Goal: Information Seeking & Learning: Learn about a topic

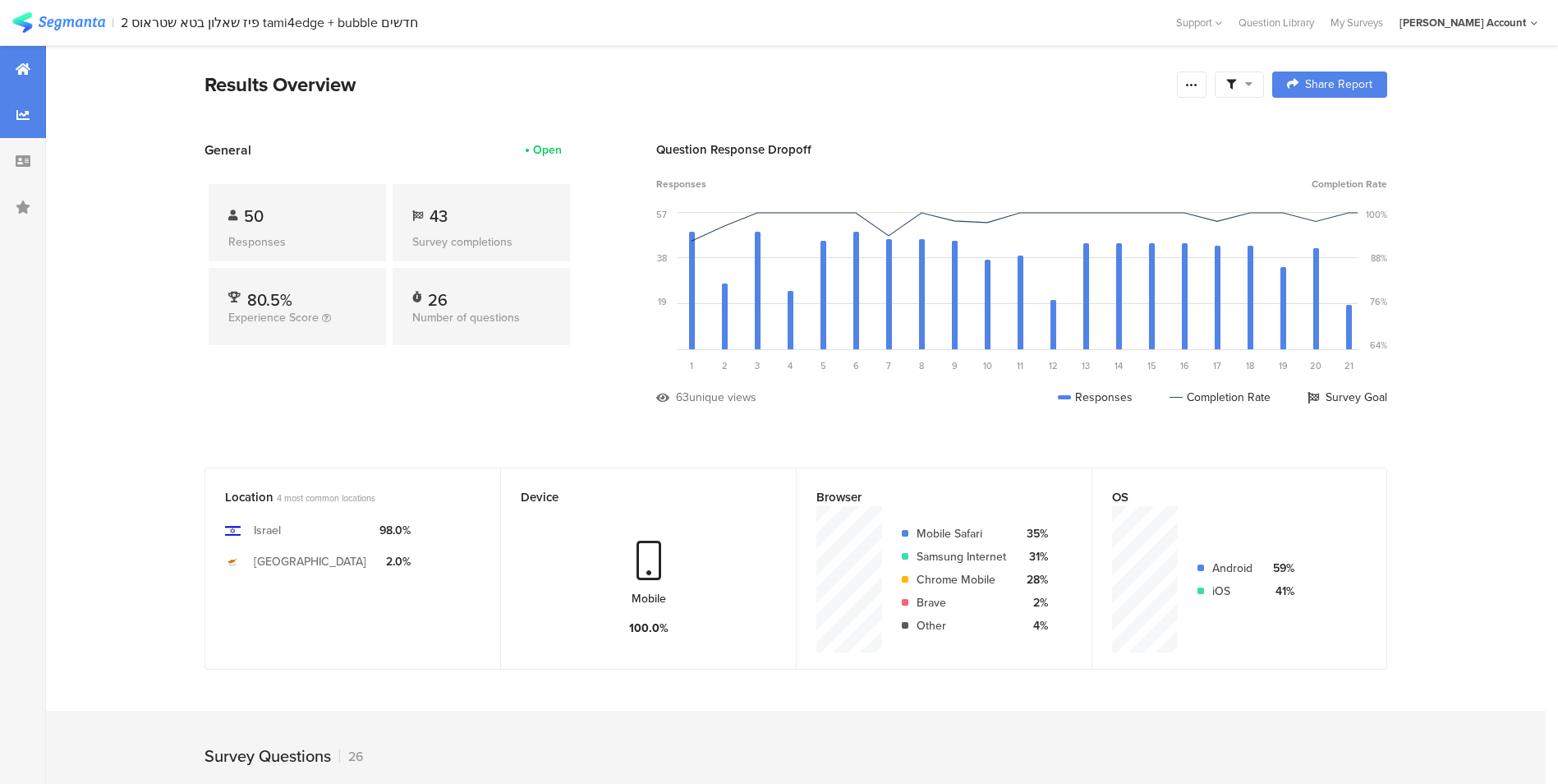
click at [17, 111] on icon at bounding box center [23, 115] width 13 height 13
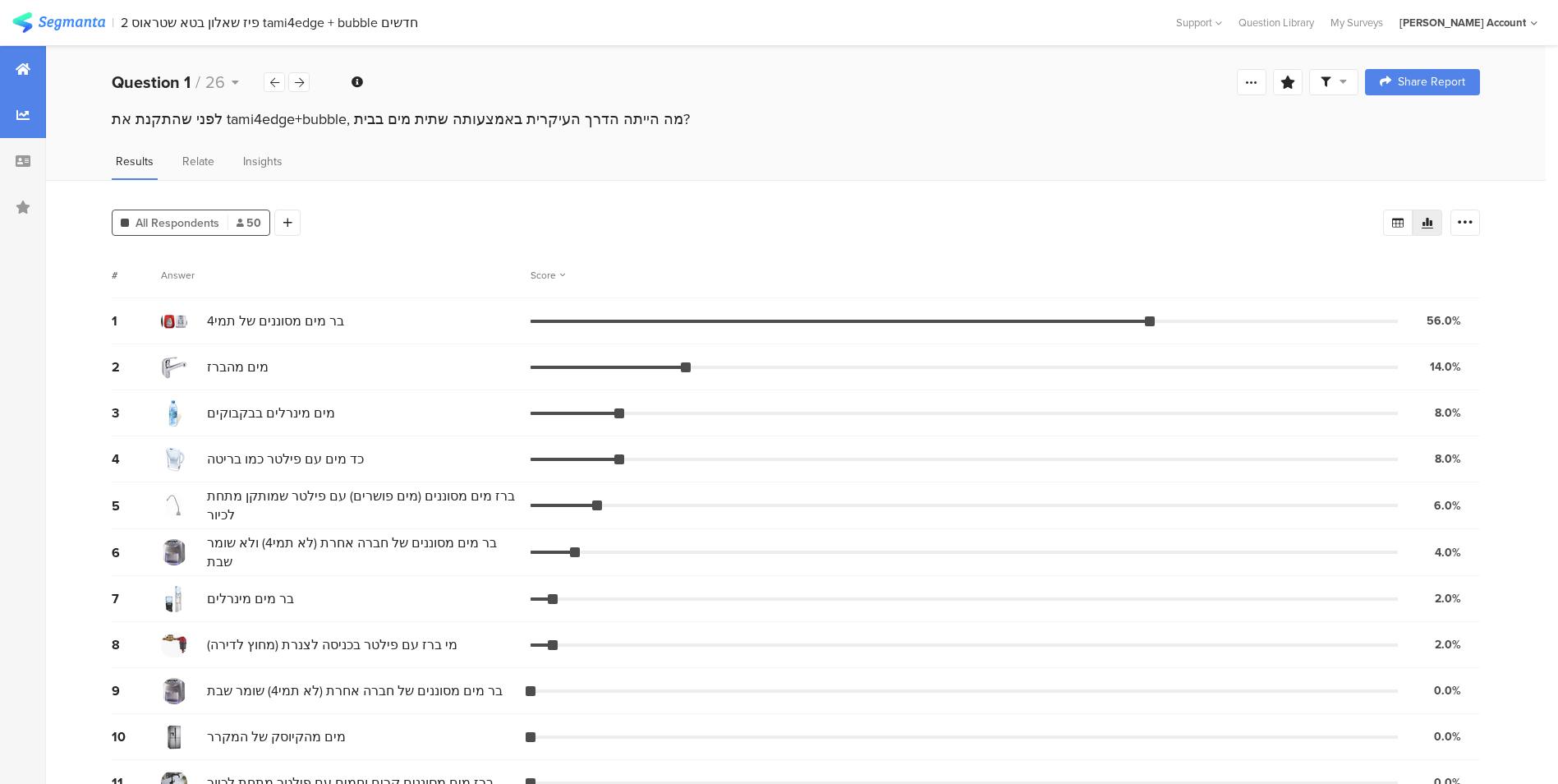
click at [17, 72] on icon at bounding box center [23, 69] width 15 height 13
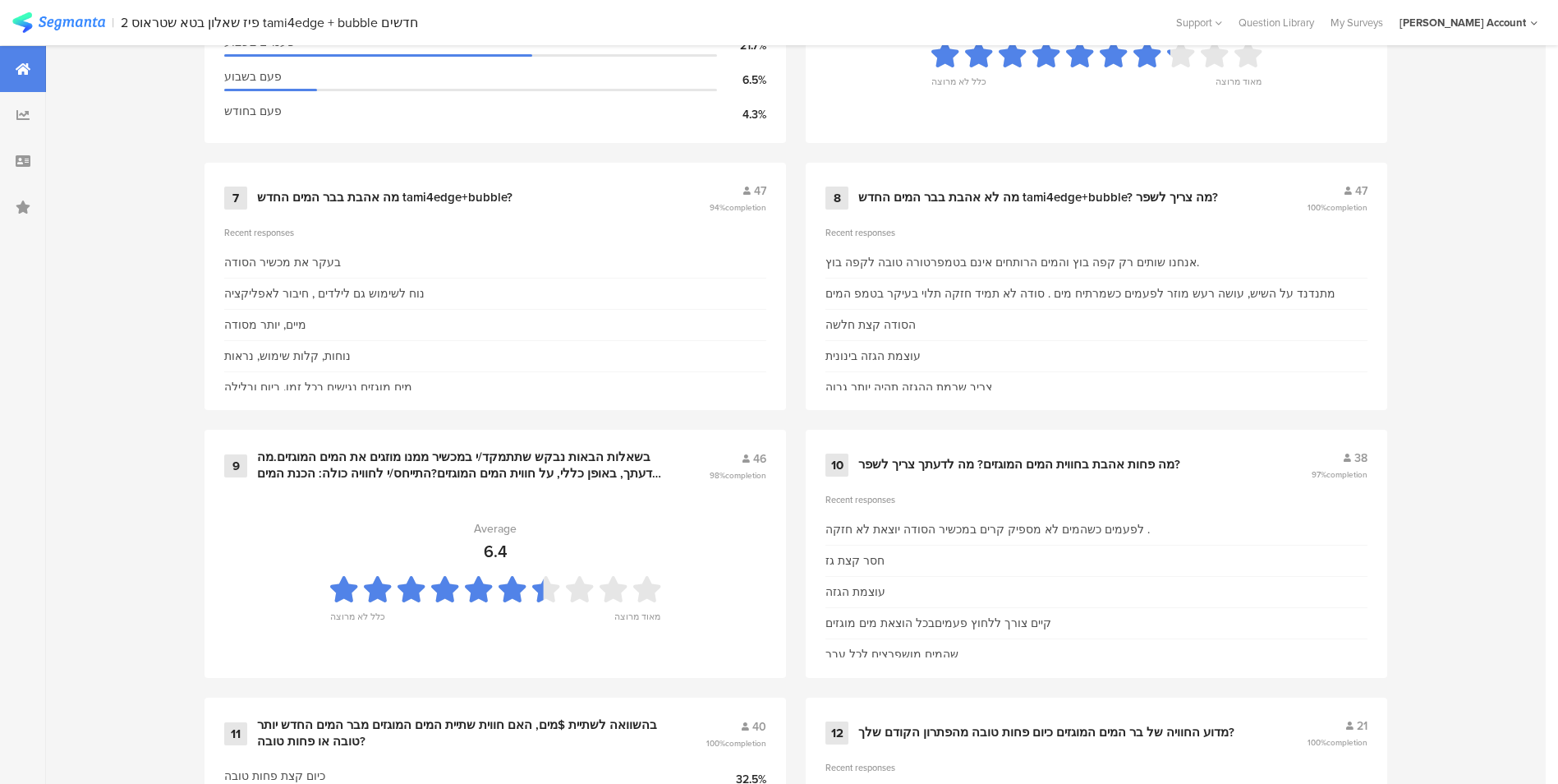
scroll to position [1479, 0]
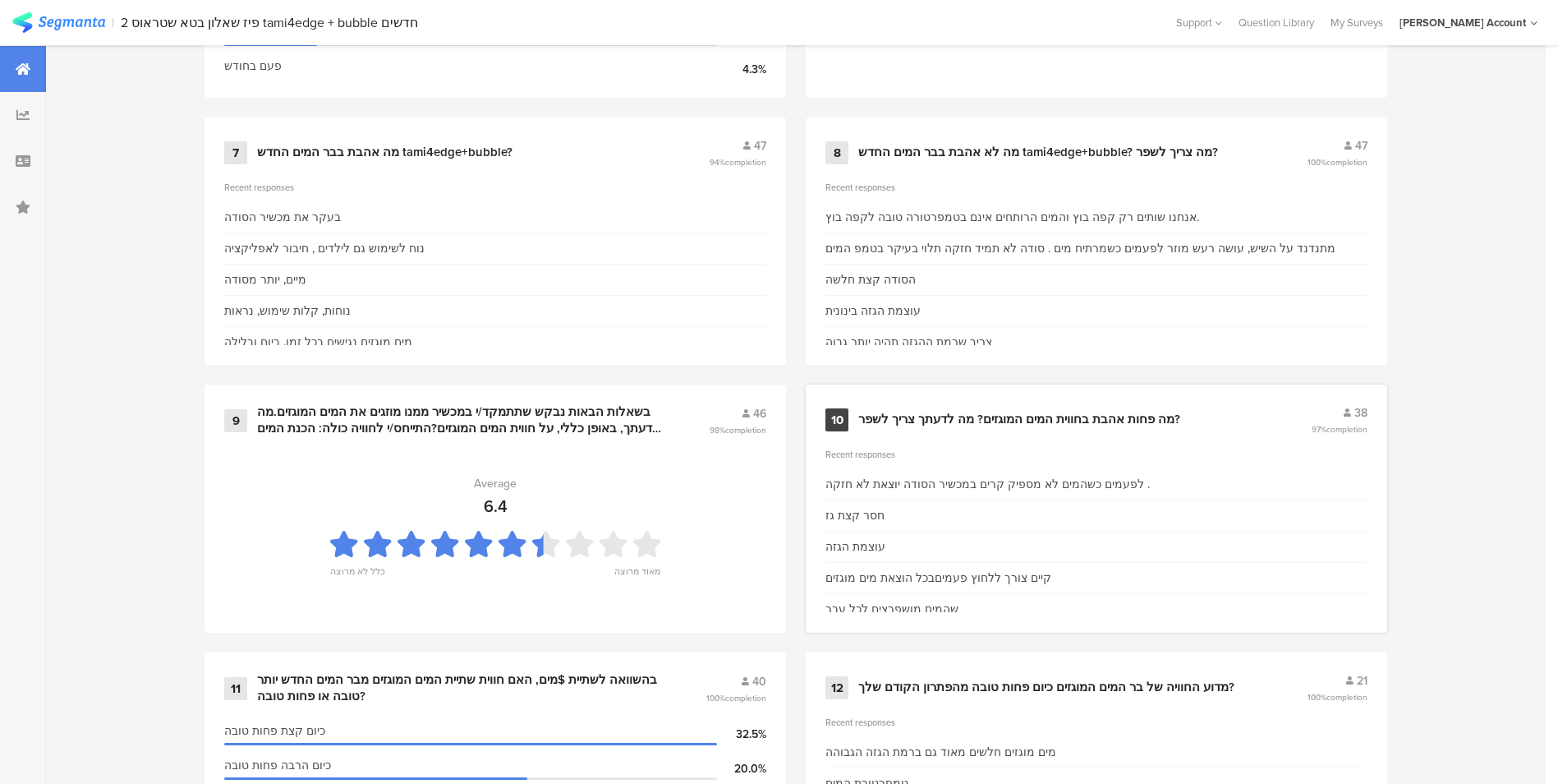
click at [932, 457] on div "Recent responses" at bounding box center [1096, 454] width 542 height 13
click at [1351, 413] on icon at bounding box center [1347, 412] width 7 height 9
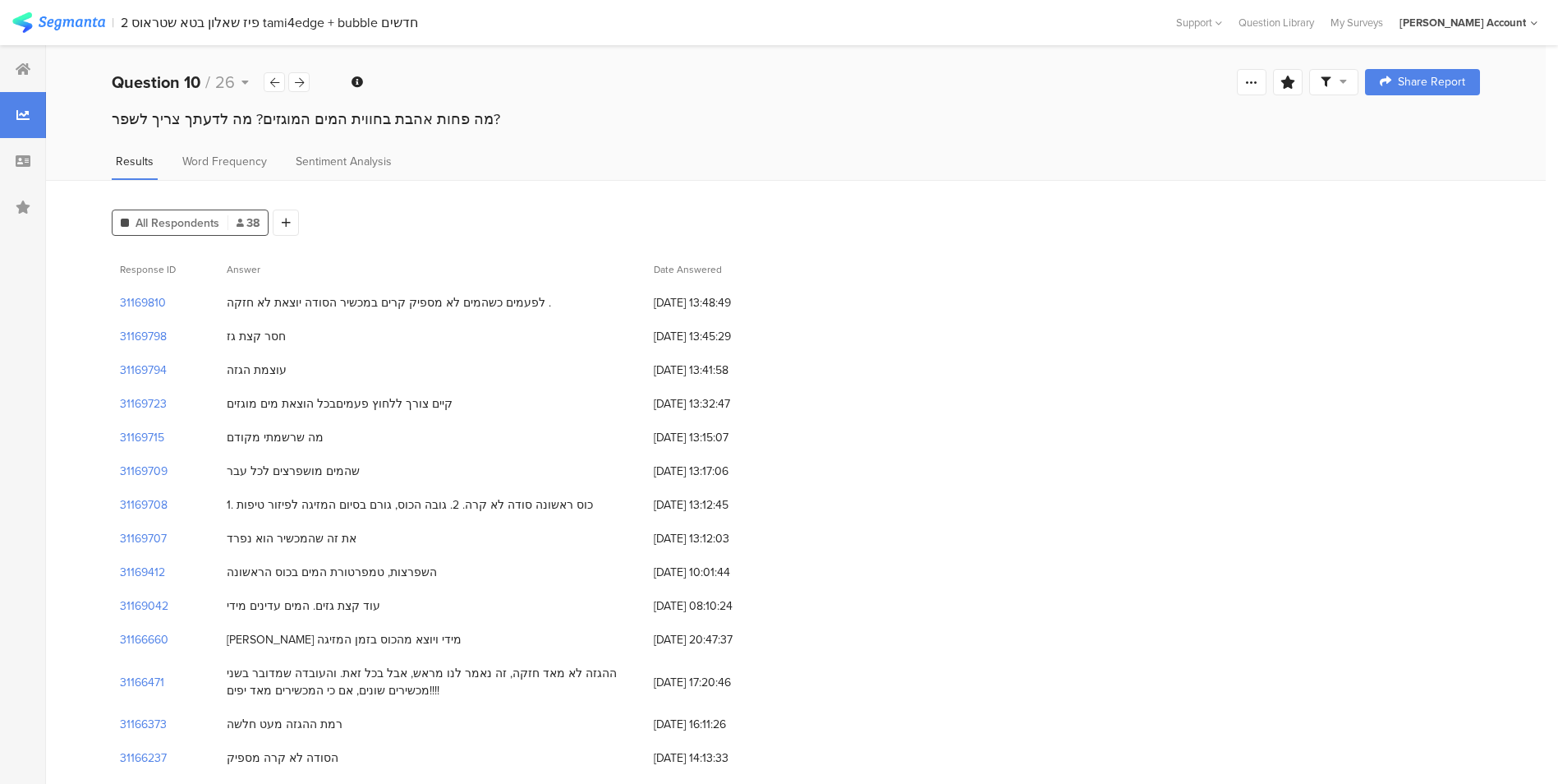
drag, startPoint x: 20, startPoint y: 73, endPoint x: 32, endPoint y: 96, distance: 25.9
click at [20, 73] on icon at bounding box center [23, 69] width 15 height 13
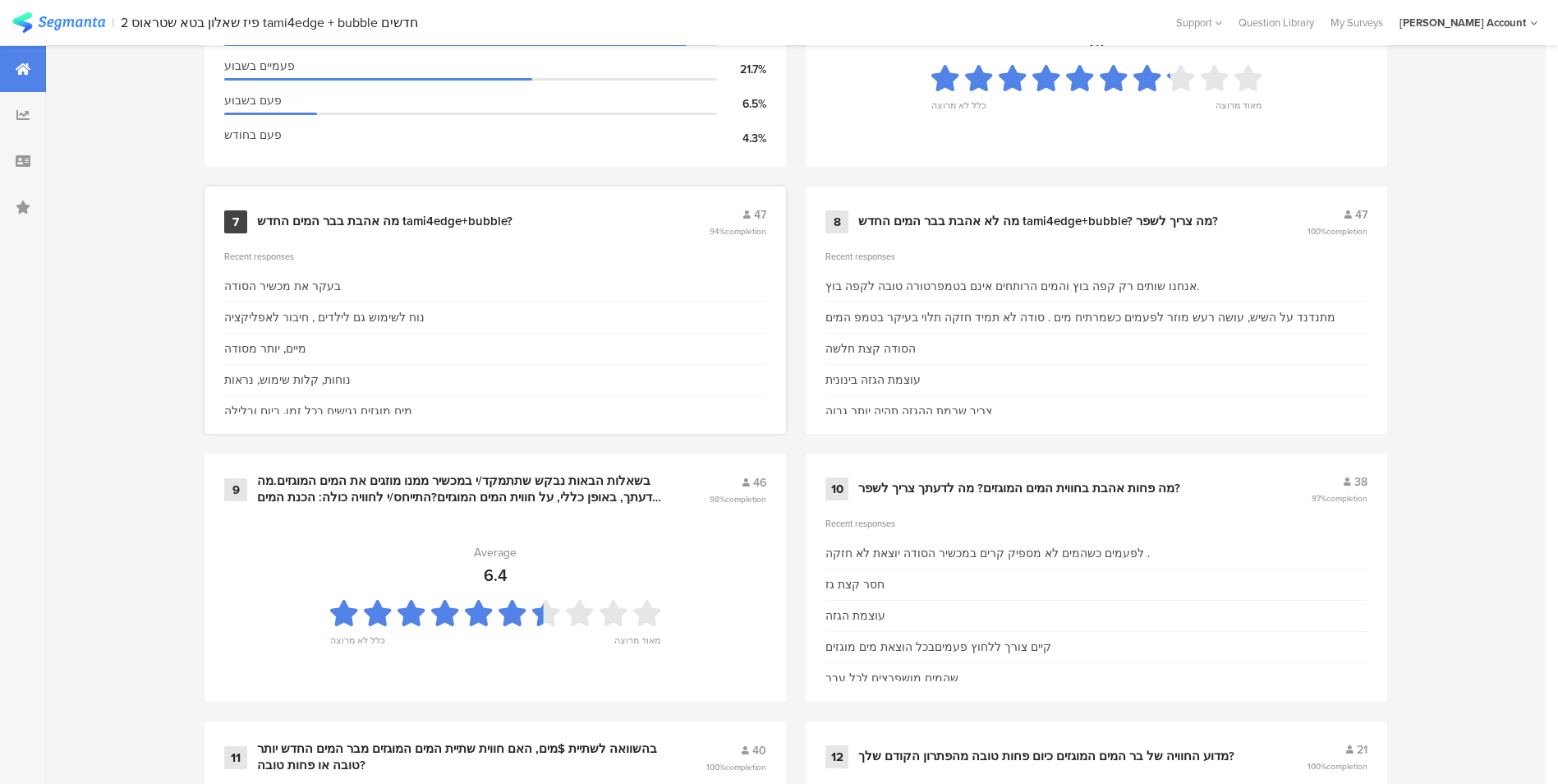
scroll to position [1314, 0]
